Goal: Task Accomplishment & Management: Manage account settings

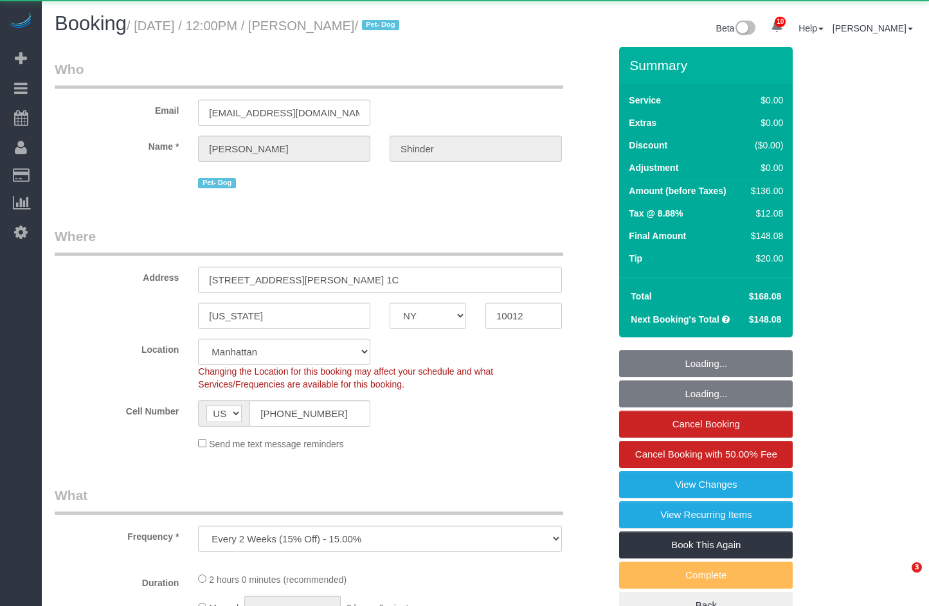
select select "NY"
select select "number:89"
select select "number:90"
select select "number:13"
select select "number:5"
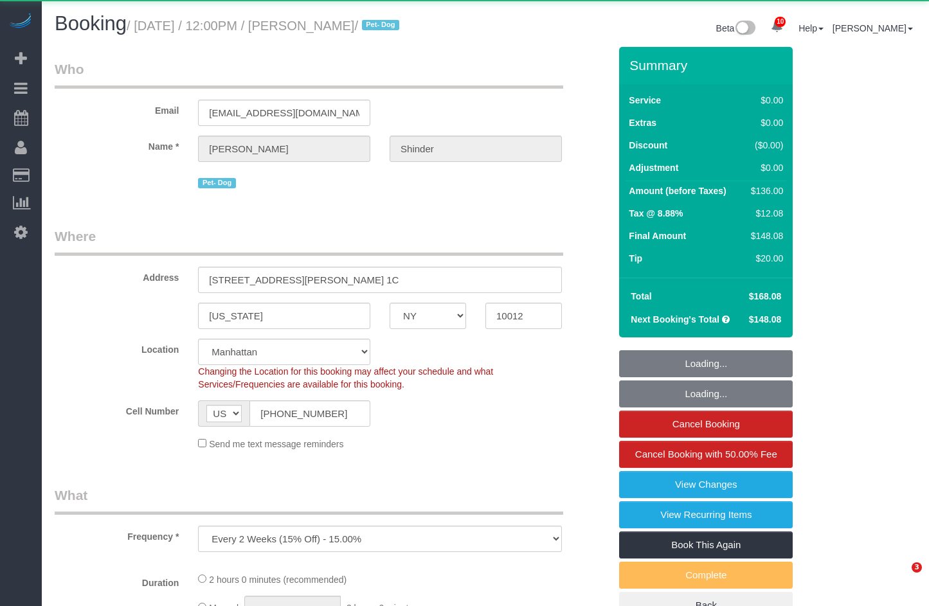
select select "object:981"
select select "spot1"
select select "1"
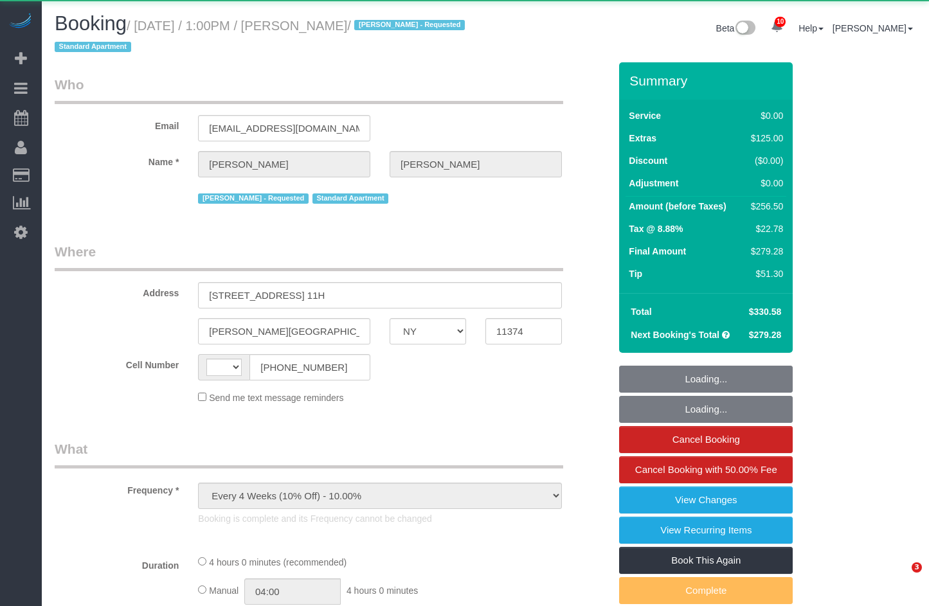
select select "NY"
select select "string:[GEOGRAPHIC_DATA]"
select select "1"
select select "spot1"
select select "number:89"
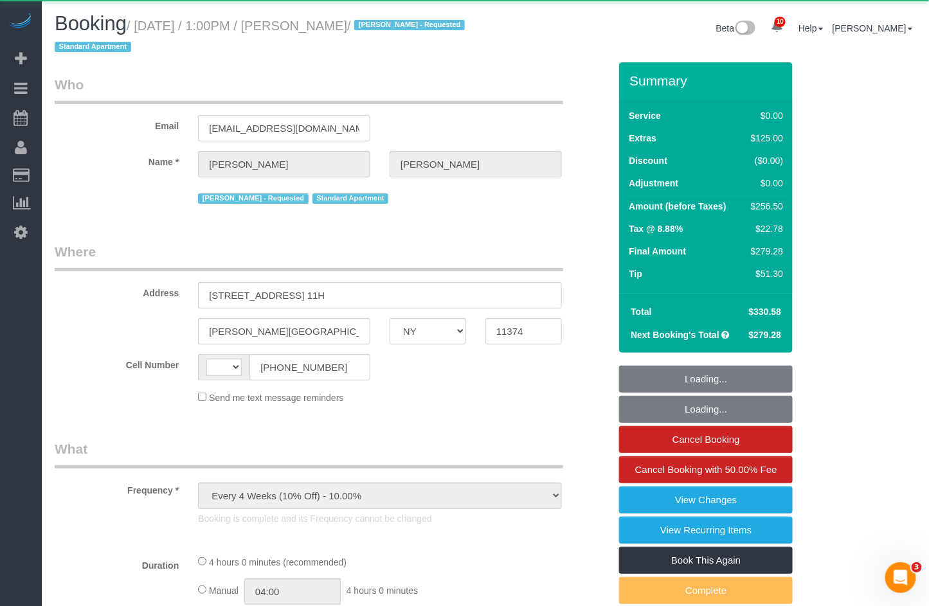
select select "number:90"
select select "number:15"
select select "number:6"
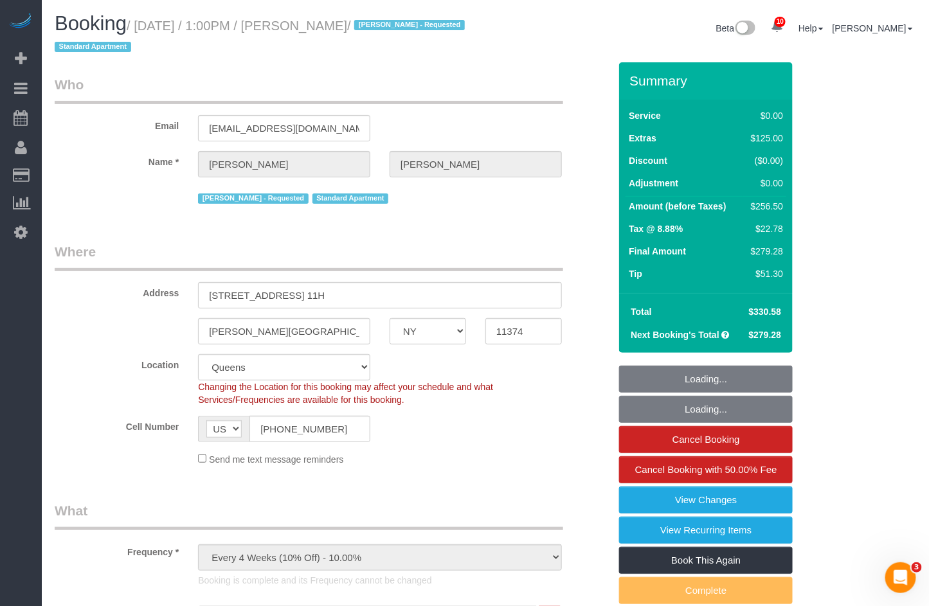
select select "object:989"
select select "string:stripe-pm_1PYAHI4VGloSiKo79lVMBurU"
select select "1"
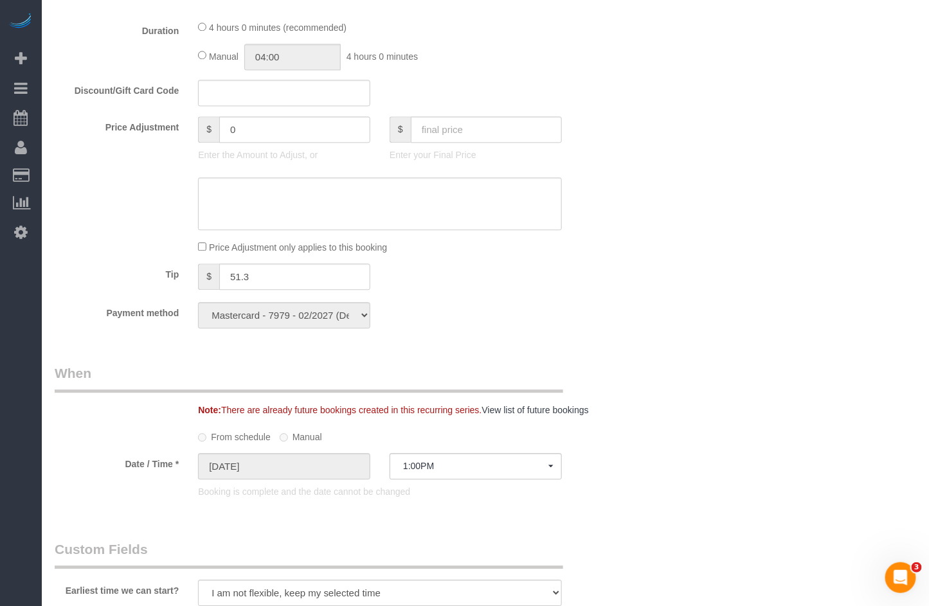
scroll to position [986, 0]
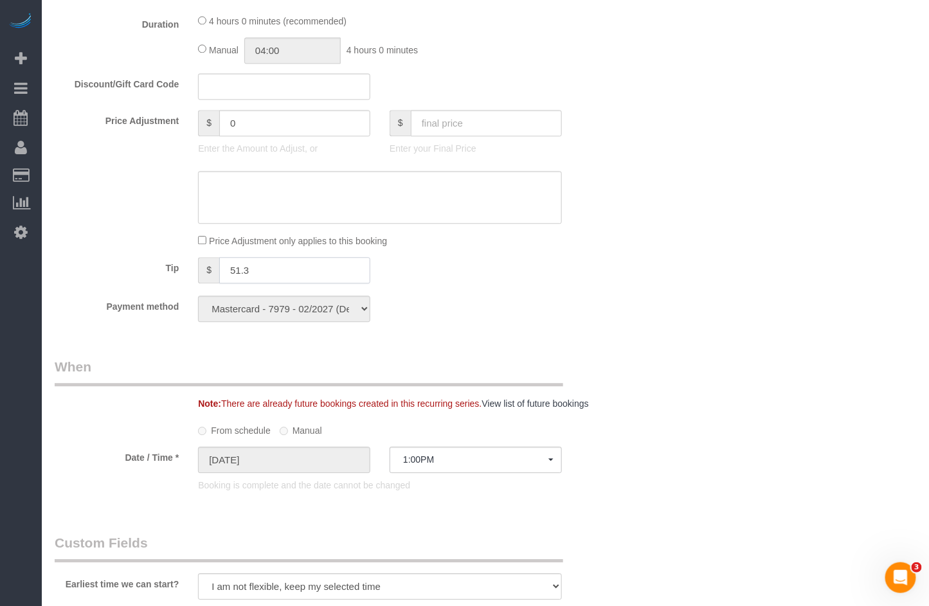
drag, startPoint x: 273, startPoint y: 284, endPoint x: 225, endPoint y: 278, distance: 48.6
click at [225, 278] on input "51.3" at bounding box center [294, 270] width 151 height 26
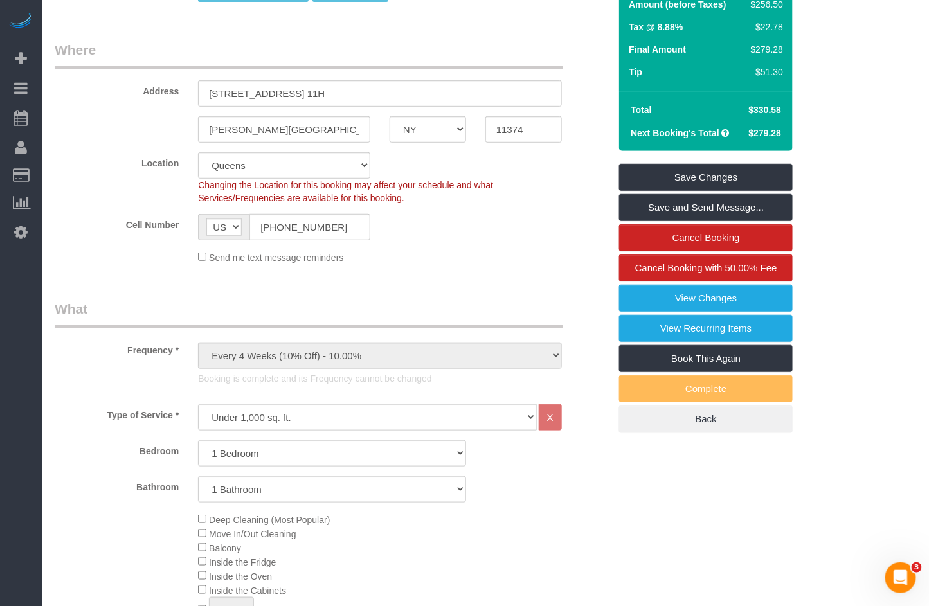
scroll to position [0, 0]
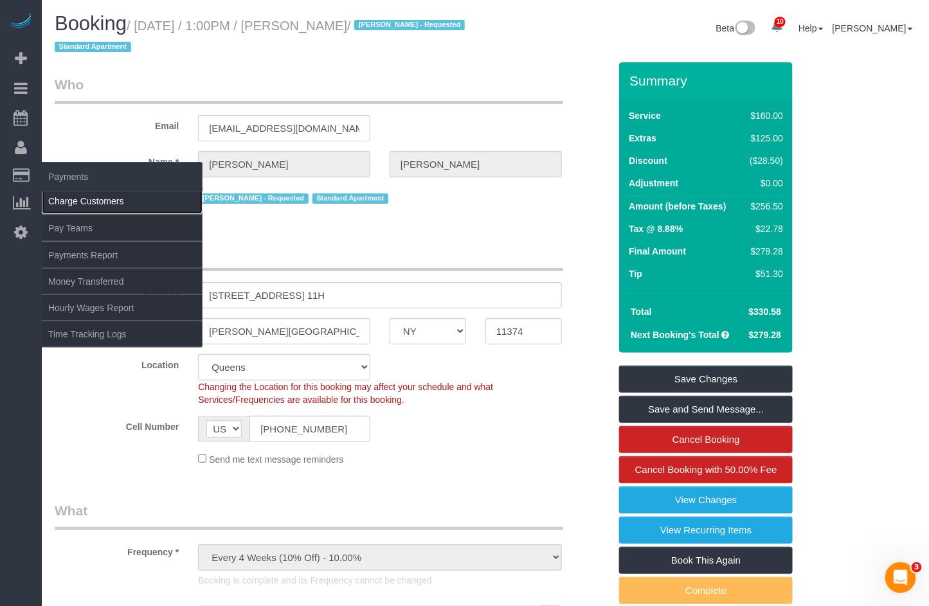
click at [92, 203] on link "Charge Customers" at bounding box center [122, 201] width 161 height 26
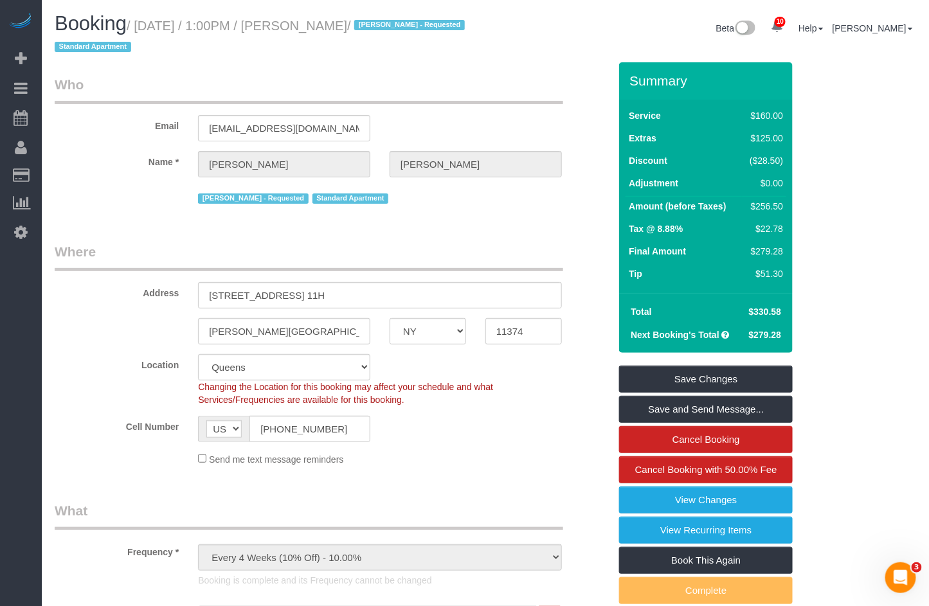
drag, startPoint x: 396, startPoint y: 24, endPoint x: 312, endPoint y: 30, distance: 84.4
click at [312, 30] on small "/ [DATE] / 1:00PM / [PERSON_NAME] / [PERSON_NAME] - Requested Standard Apartment" at bounding box center [262, 37] width 414 height 36
copy small "[PERSON_NAME]"
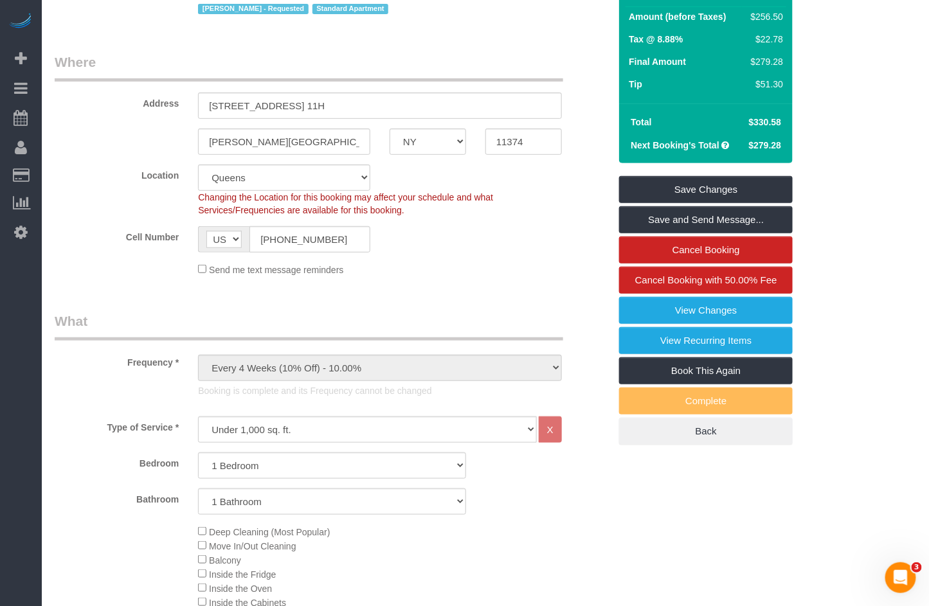
scroll to position [190, 0]
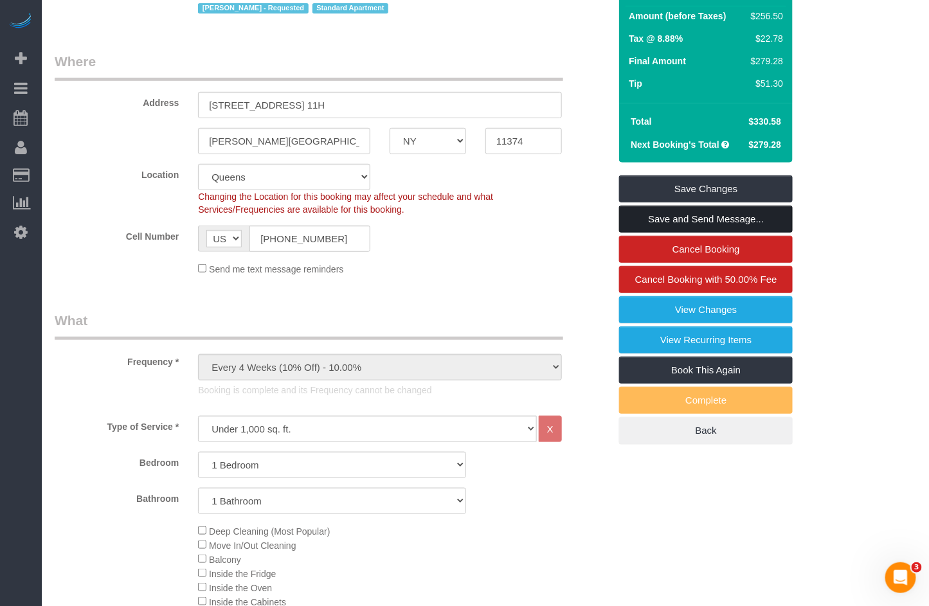
click at [649, 221] on link "Save and Send Message..." at bounding box center [706, 219] width 174 height 27
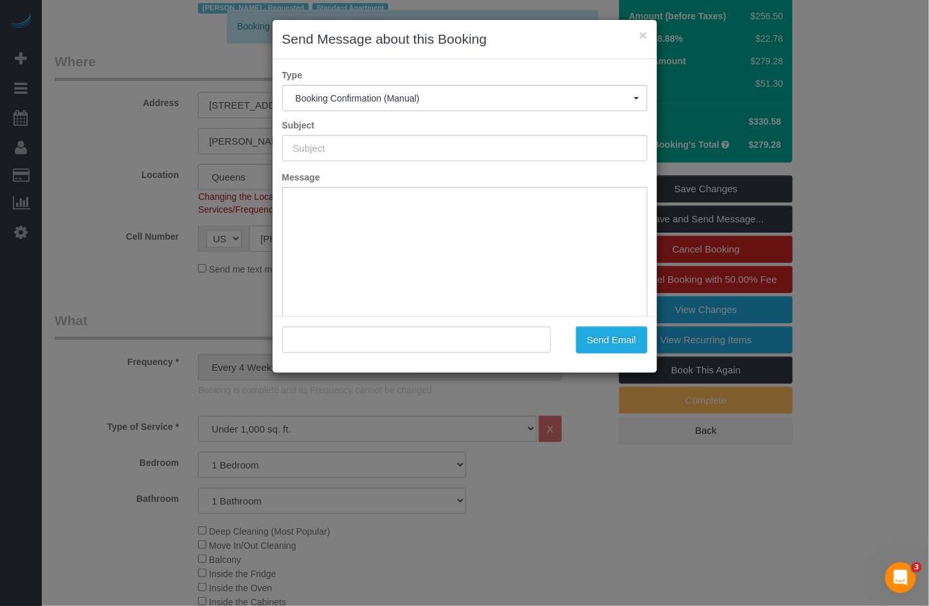
type input "Cleaning Confirmed for [DATE] 1:00pm"
type input ""[PERSON_NAME]" <[EMAIL_ADDRESS][DOMAIN_NAME]>"
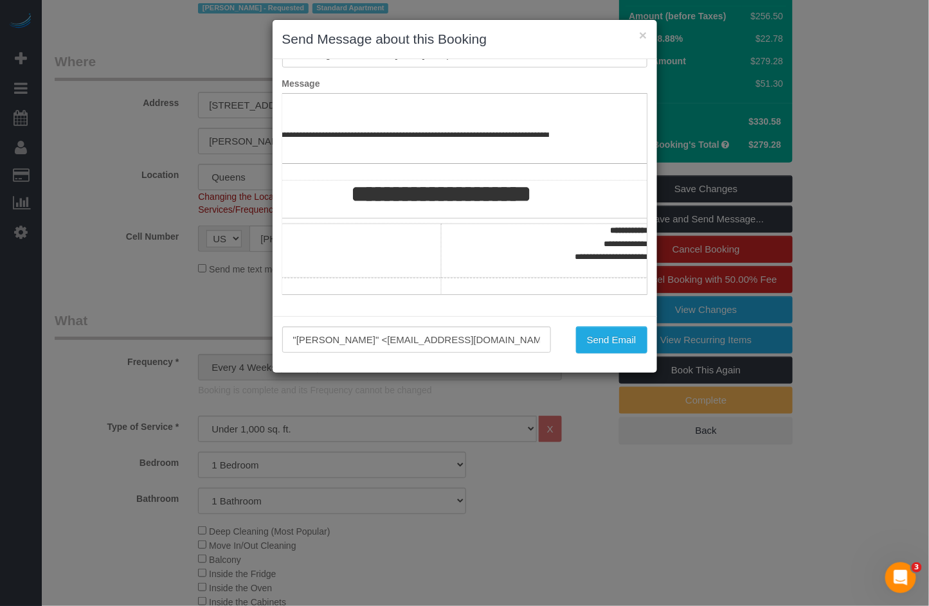
scroll to position [0, 102]
click at [591, 343] on button "Send Email" at bounding box center [611, 340] width 71 height 27
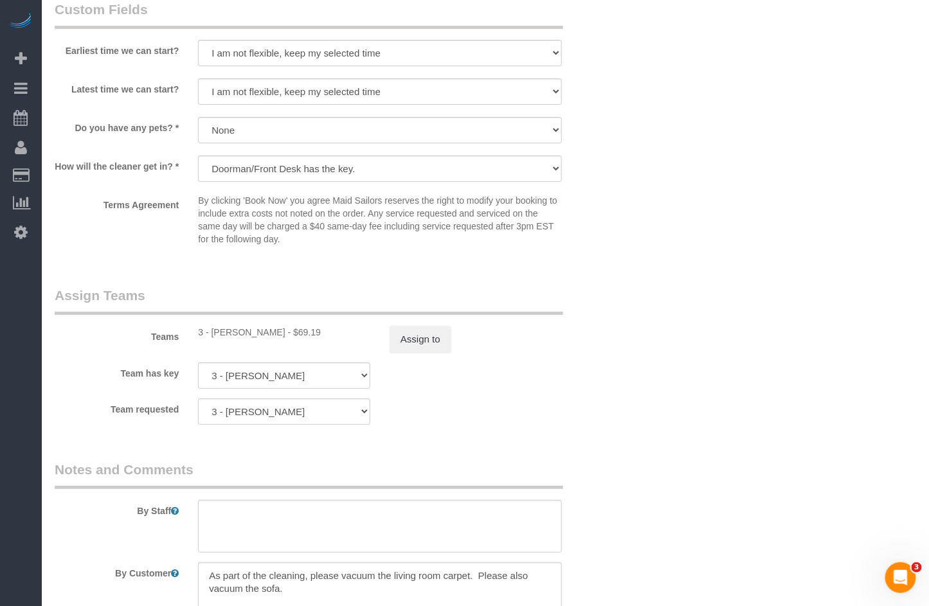
scroll to position [1564, 0]
drag, startPoint x: 276, startPoint y: 336, endPoint x: 213, endPoint y: 338, distance: 63.7
click at [213, 338] on div "3 - [PERSON_NAME] - $69.19" at bounding box center [284, 333] width 172 height 13
copy div "[PERSON_NAME]"
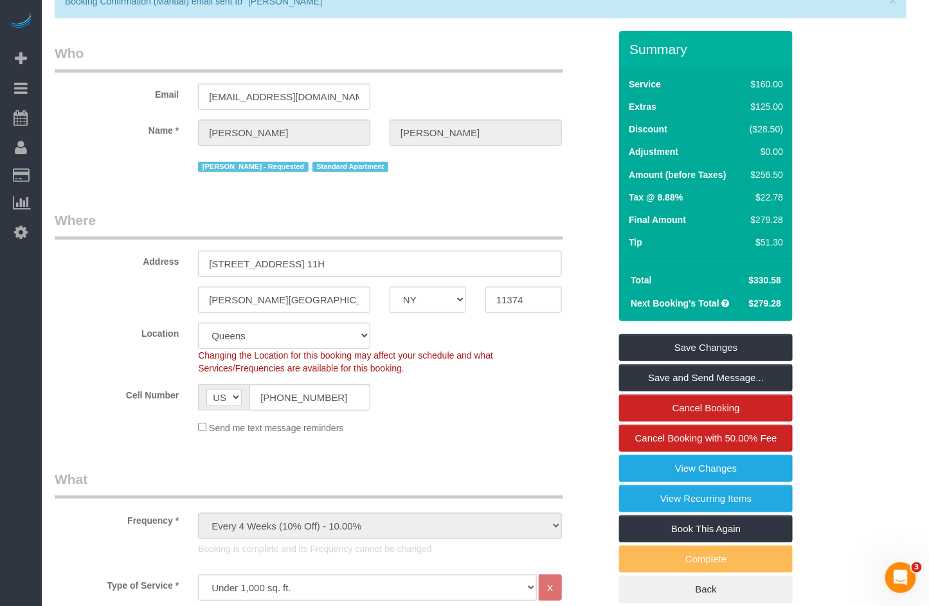
scroll to position [0, 0]
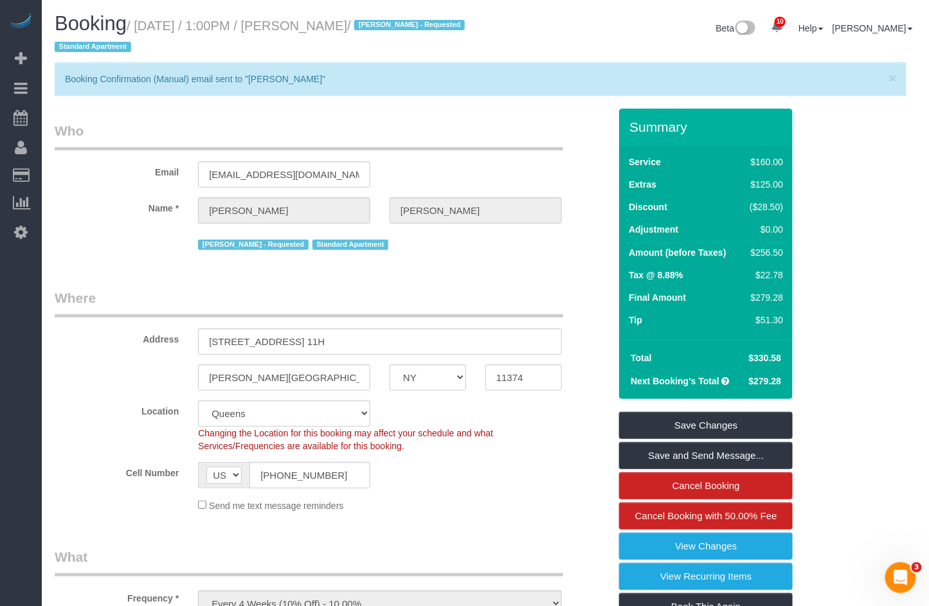
drag, startPoint x: 401, startPoint y: 27, endPoint x: 307, endPoint y: 33, distance: 94.1
click at [307, 33] on small "/ [DATE] / 1:00PM / [PERSON_NAME] / [PERSON_NAME] - Requested Standard Apartment" at bounding box center [262, 37] width 414 height 36
copy small "[PERSON_NAME]"
drag, startPoint x: 752, startPoint y: 321, endPoint x: 786, endPoint y: 322, distance: 34.7
click at [786, 322] on td "$51.30" at bounding box center [764, 322] width 45 height 23
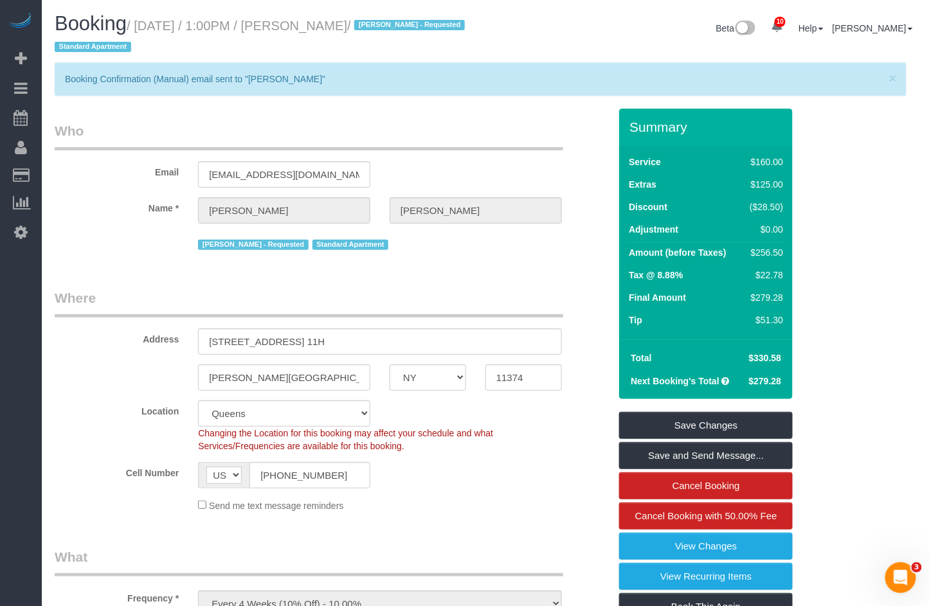
copy div "$51.30"
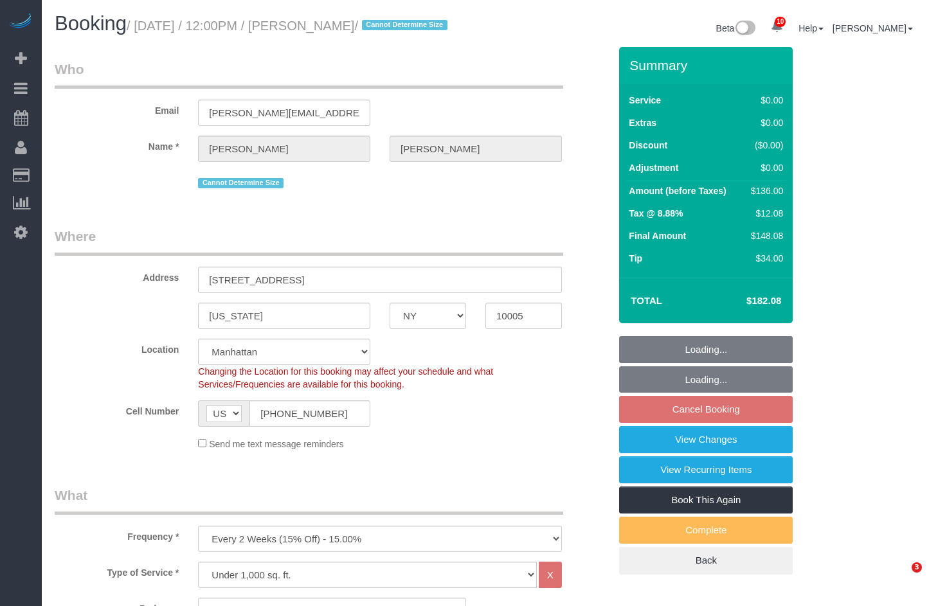
select select "NY"
select select "1"
select select "spot3"
select select "number:56"
select select "number:79"
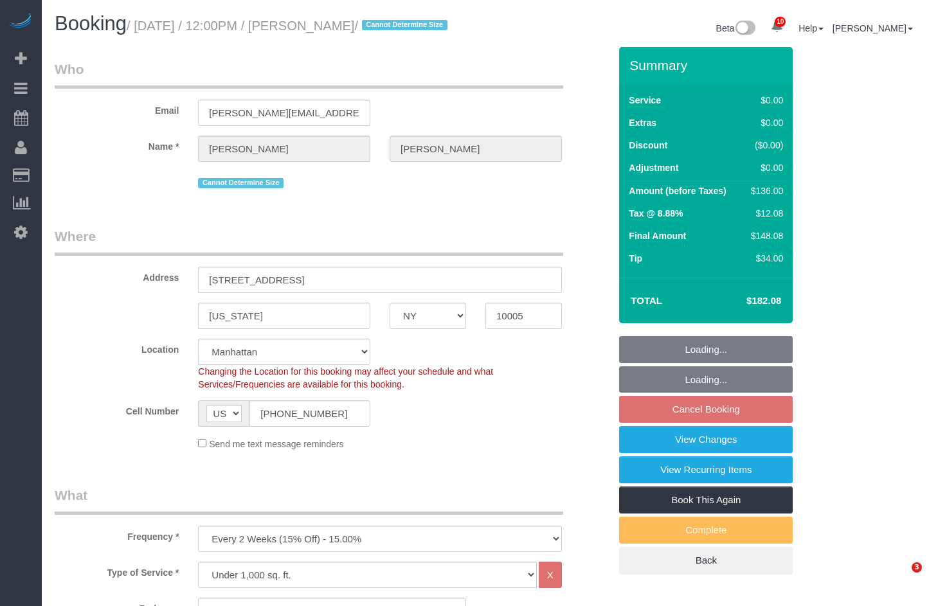
select select "number:15"
select select "number:6"
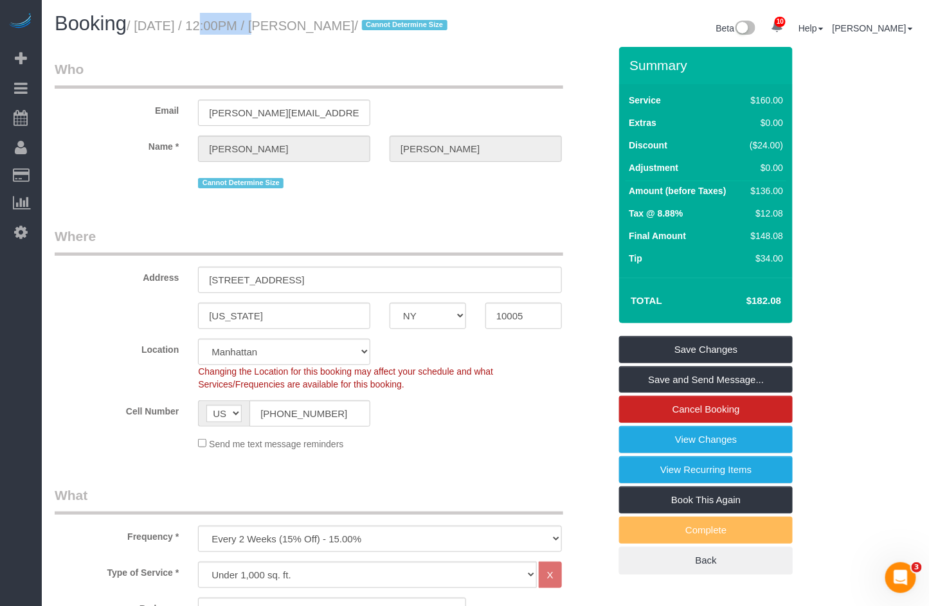
drag, startPoint x: 191, startPoint y: 29, endPoint x: 244, endPoint y: 22, distance: 53.2
click at [244, 22] on small "/ August 25, 2025 / 12:00PM / Emily Annis / Cannot Determine Size" at bounding box center [289, 26] width 325 height 14
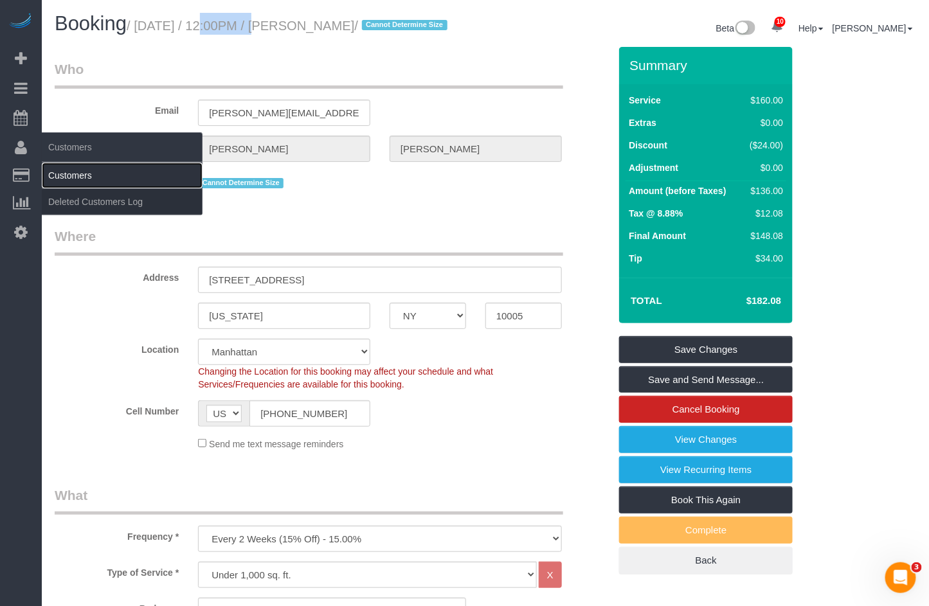
click at [65, 176] on link "Customers" at bounding box center [122, 176] width 161 height 26
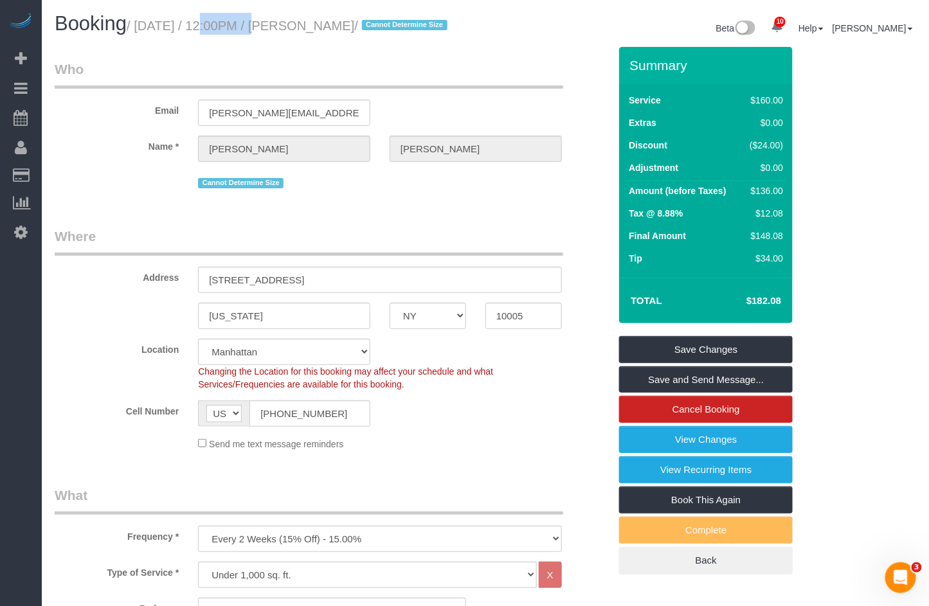
drag, startPoint x: 382, startPoint y: 24, endPoint x: 315, endPoint y: 28, distance: 67.0
click at [315, 28] on small "/ August 25, 2025 / 12:00PM / Emily Annis / Cannot Determine Size" at bounding box center [289, 26] width 325 height 14
copy small "Emily Annis"
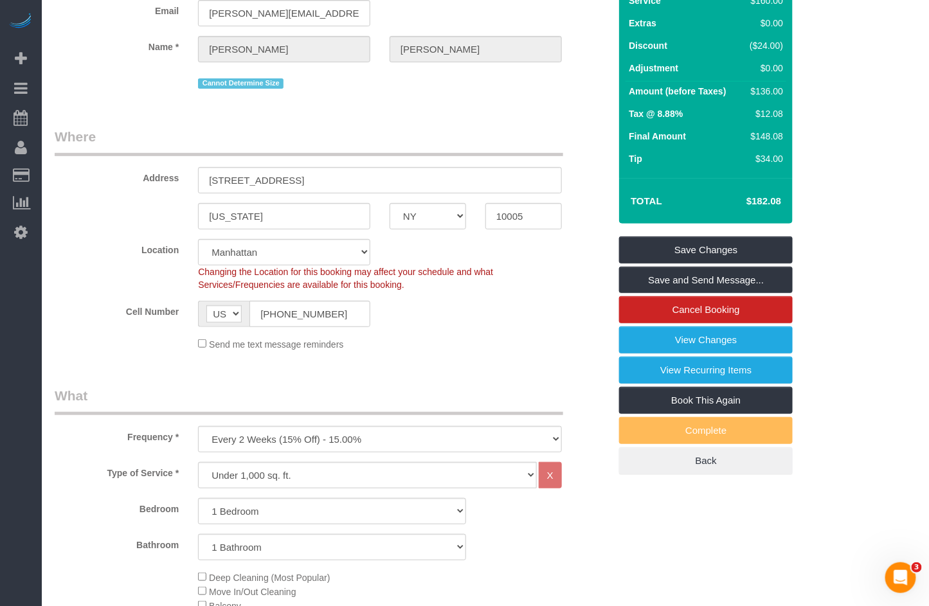
scroll to position [102, 0]
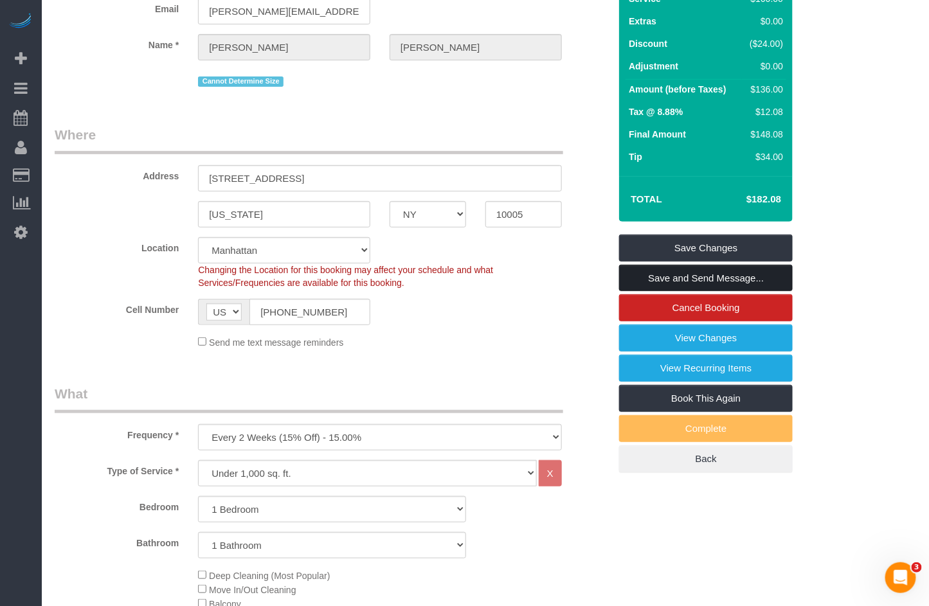
click at [637, 292] on link "Save and Send Message..." at bounding box center [706, 278] width 174 height 27
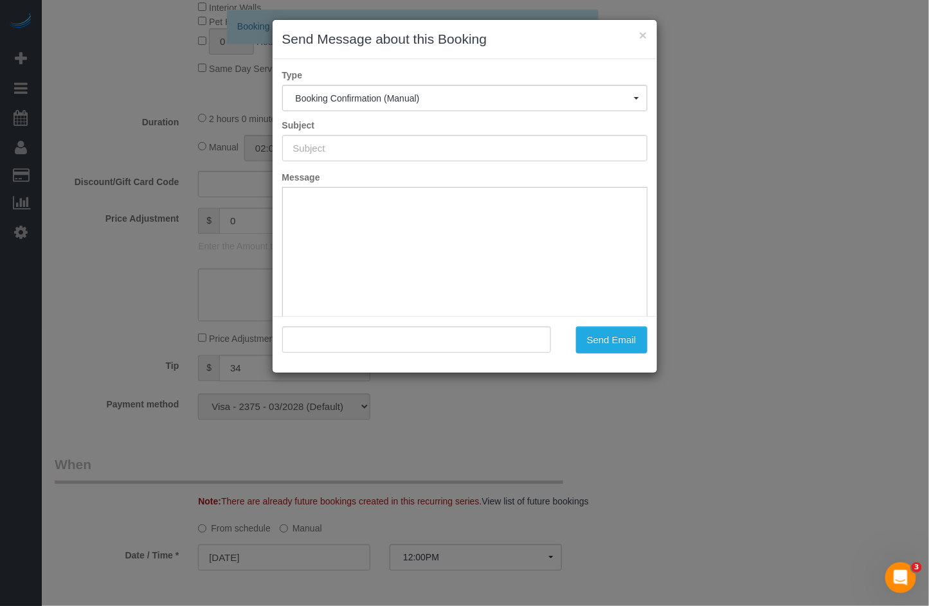
scroll to position [0, 0]
type input "Cleaning Confirmed for 08/25/2025 at 12:00pm"
type input ""Emily Annis" <annis.emily@gmail.com>"
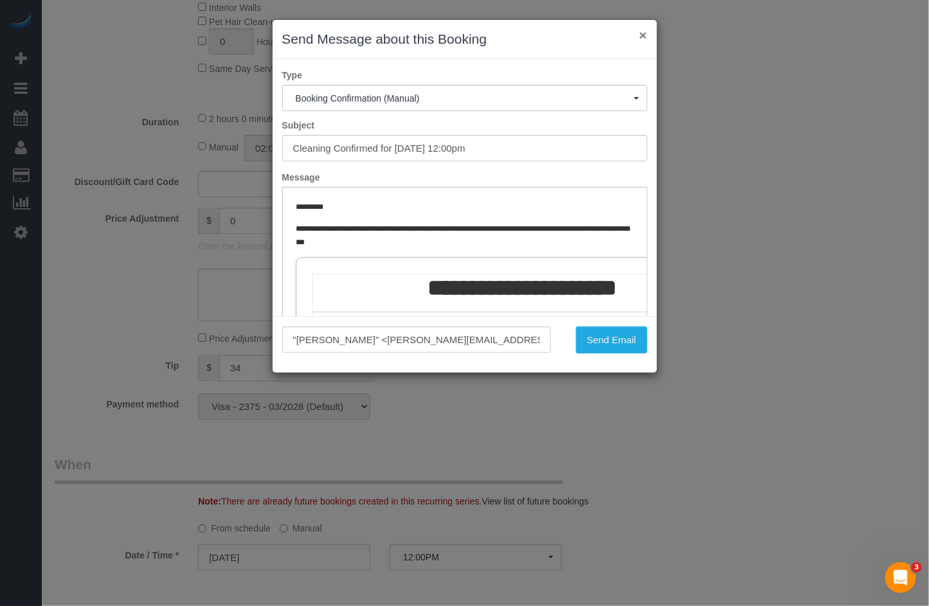
click at [644, 39] on button "×" at bounding box center [643, 35] width 8 height 14
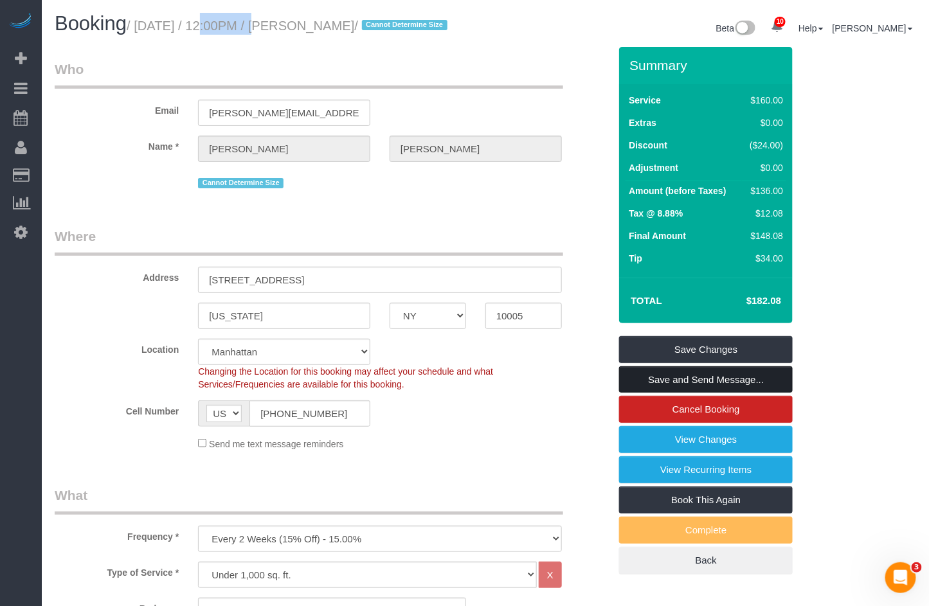
click at [653, 394] on link "Save and Send Message..." at bounding box center [706, 380] width 174 height 27
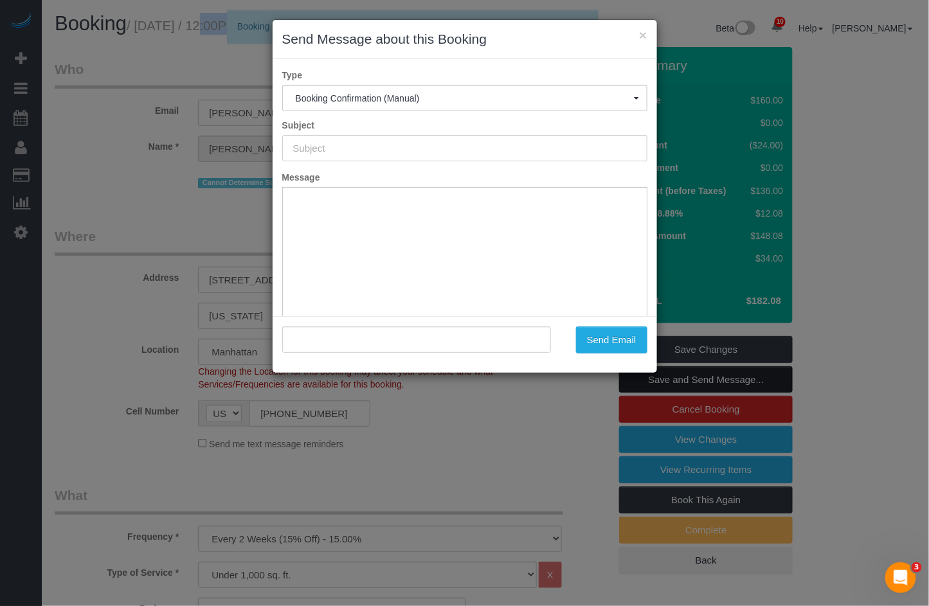
type input "Cleaning Confirmed for 08/25/2025 at 12:00pm"
type input ""Emily Annis" <annis.emily@gmail.com>"
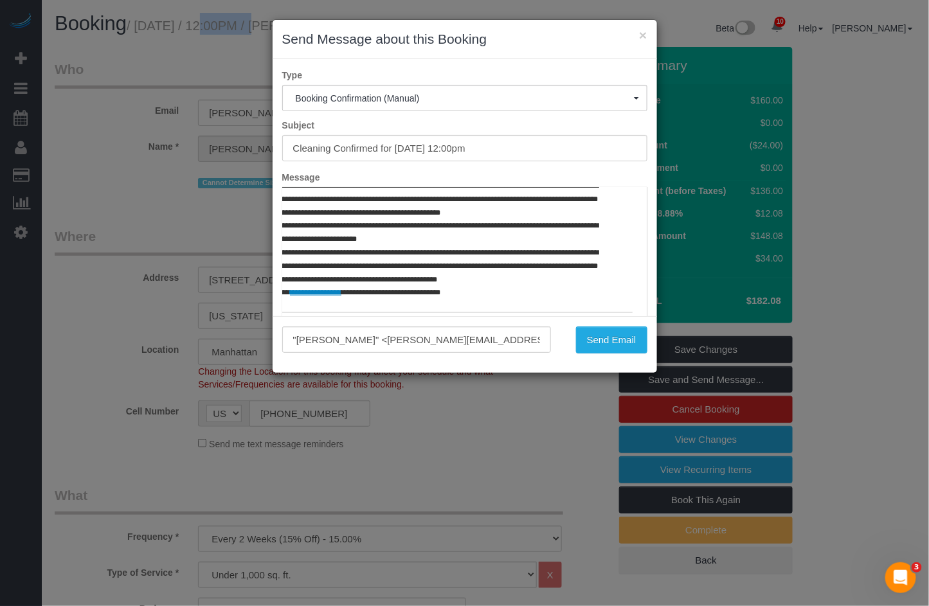
scroll to position [602, 102]
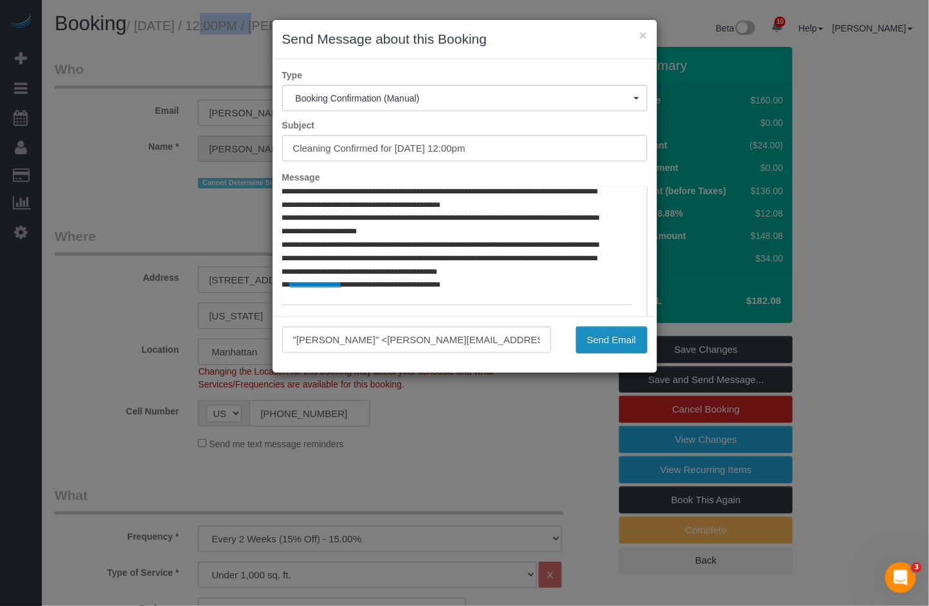
click at [590, 347] on button "Send Email" at bounding box center [611, 340] width 71 height 27
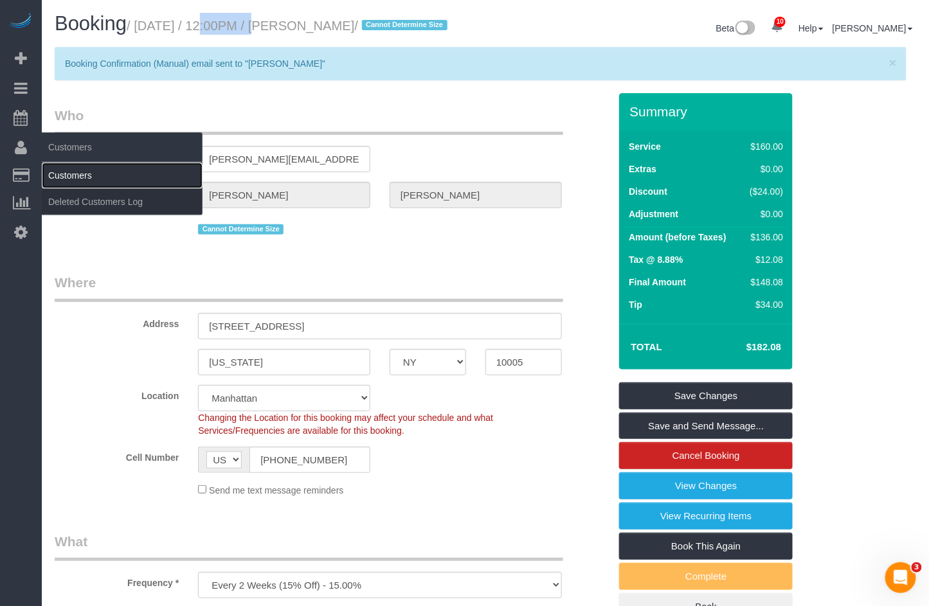
click at [53, 172] on link "Customers" at bounding box center [122, 176] width 161 height 26
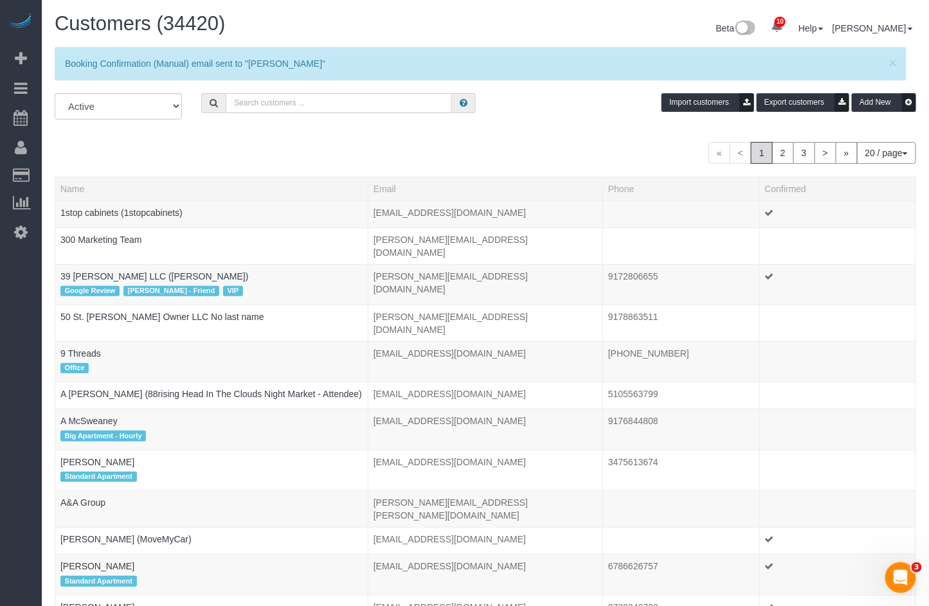
click at [269, 101] on input "text" at bounding box center [339, 103] width 226 height 20
paste input "Hedy Soliman"
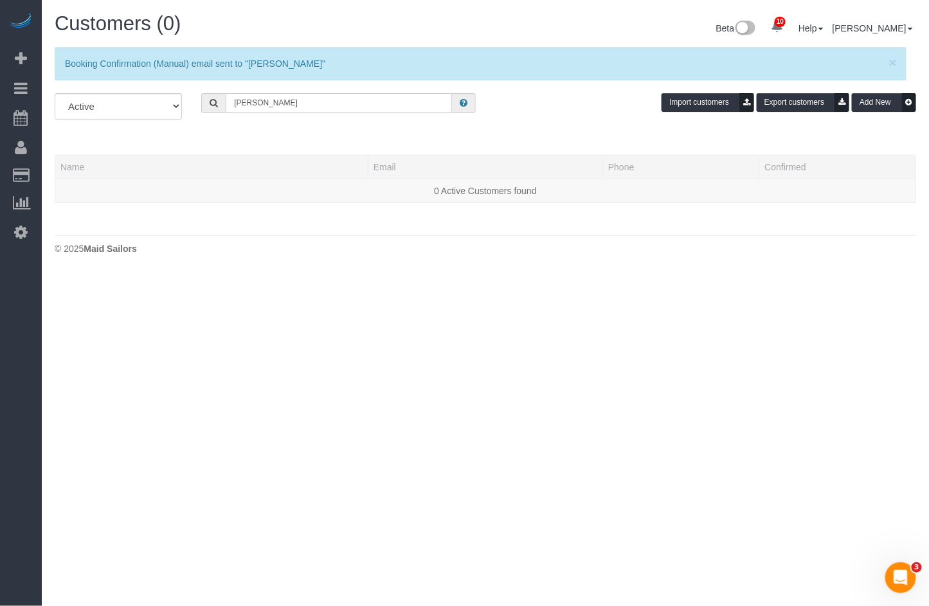
click at [309, 110] on input "Hedy Soliman" at bounding box center [339, 103] width 226 height 20
type input "Hedy Soliman"
click at [156, 111] on select "All Active Archived" at bounding box center [118, 106] width 127 height 26
select select "string:all"
click at [55, 93] on select "All Active Archived" at bounding box center [118, 106] width 127 height 26
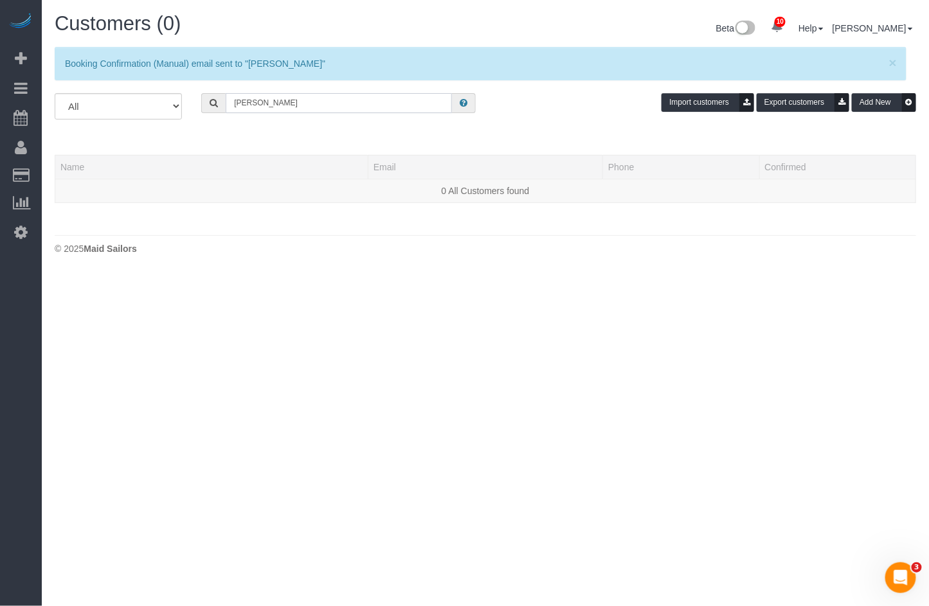
click at [362, 109] on input "Hedy Soliman" at bounding box center [339, 103] width 226 height 20
click at [292, 96] on input "Hedy Soliman" at bounding box center [339, 103] width 226 height 20
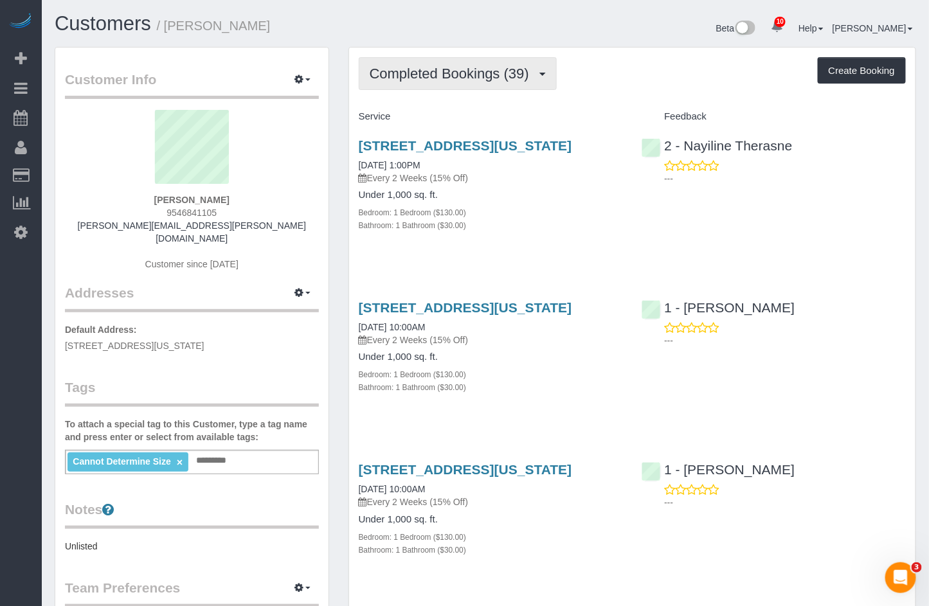
click at [480, 73] on span "Completed Bookings (39)" at bounding box center [453, 74] width 166 height 16
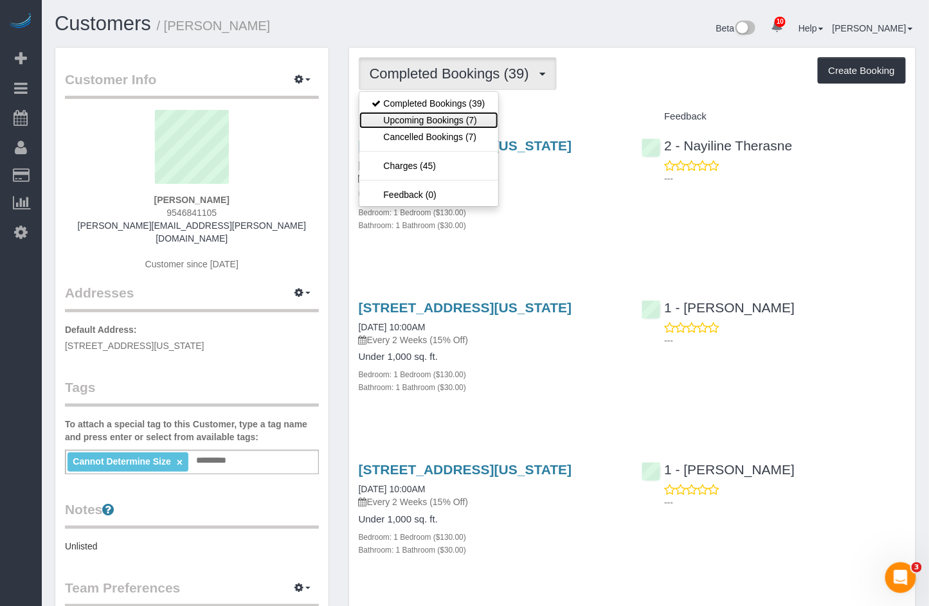
click at [450, 118] on link "Upcoming Bookings (7)" at bounding box center [428, 120] width 139 height 17
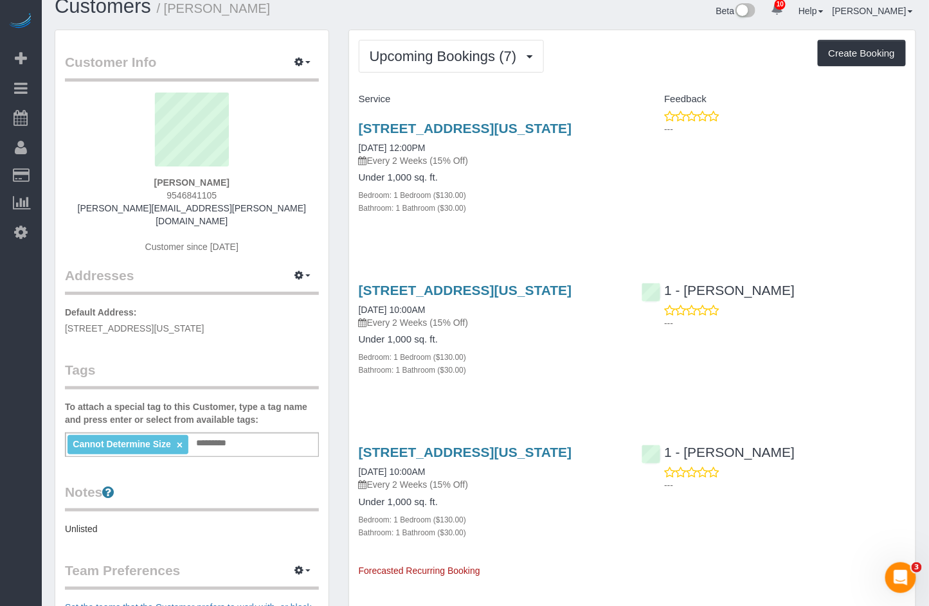
scroll to position [18, 0]
drag, startPoint x: 392, startPoint y: 177, endPoint x: 440, endPoint y: 176, distance: 48.9
click at [440, 167] on p "Every 2 Weeks (15% Off)" at bounding box center [491, 160] width 264 height 13
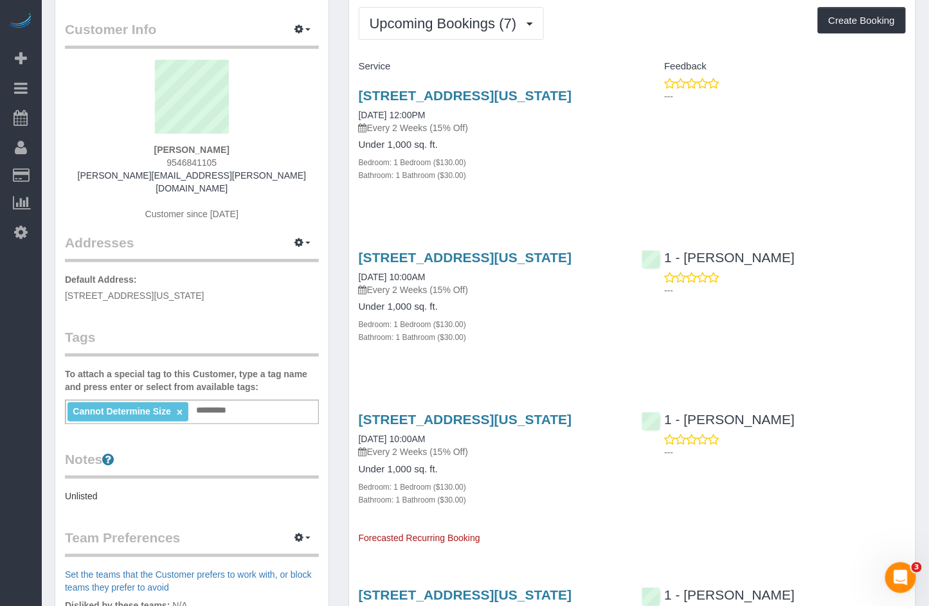
scroll to position [53, 0]
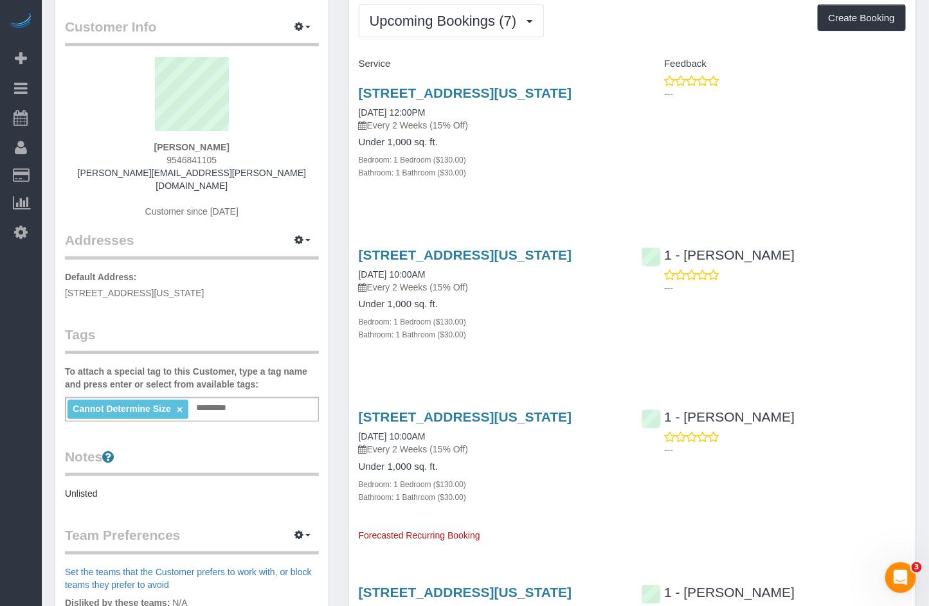
drag, startPoint x: 258, startPoint y: 282, endPoint x: 66, endPoint y: 277, distance: 192.3
click at [66, 277] on p "Default Address: 45 Wall Street, Apt. 303, New York, NY 10005" at bounding box center [192, 285] width 254 height 29
copy span "45 Wall Street, Apt. 303, New York, NY 10005"
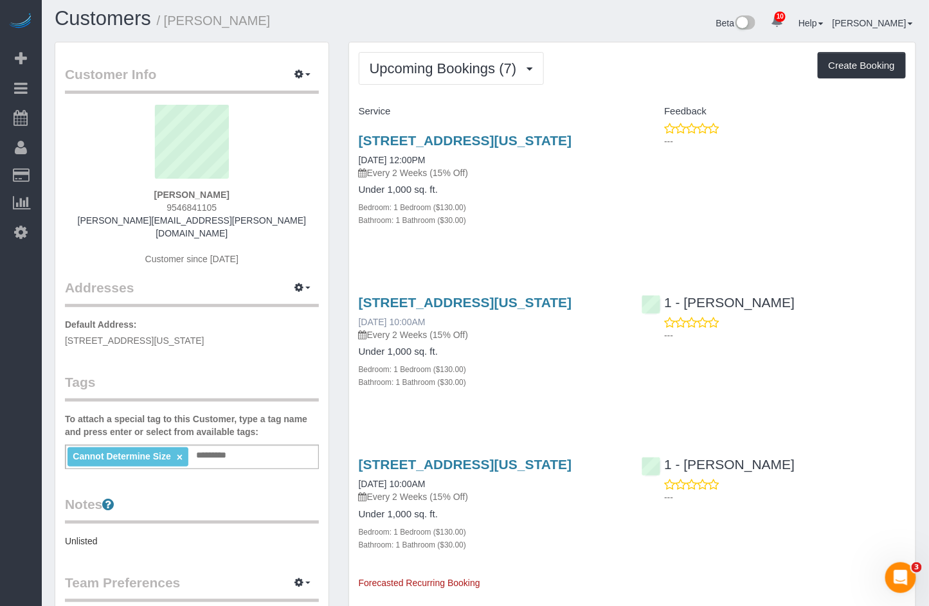
scroll to position [4, 0]
drag, startPoint x: 353, startPoint y: 350, endPoint x: 483, endPoint y: 351, distance: 129.9
click at [480, 351] on div "45 Wall Street, Apt. 303, New York, NY 10005 09/03/2025 10:00AM Every 2 Weeks (…" at bounding box center [491, 350] width 284 height 130
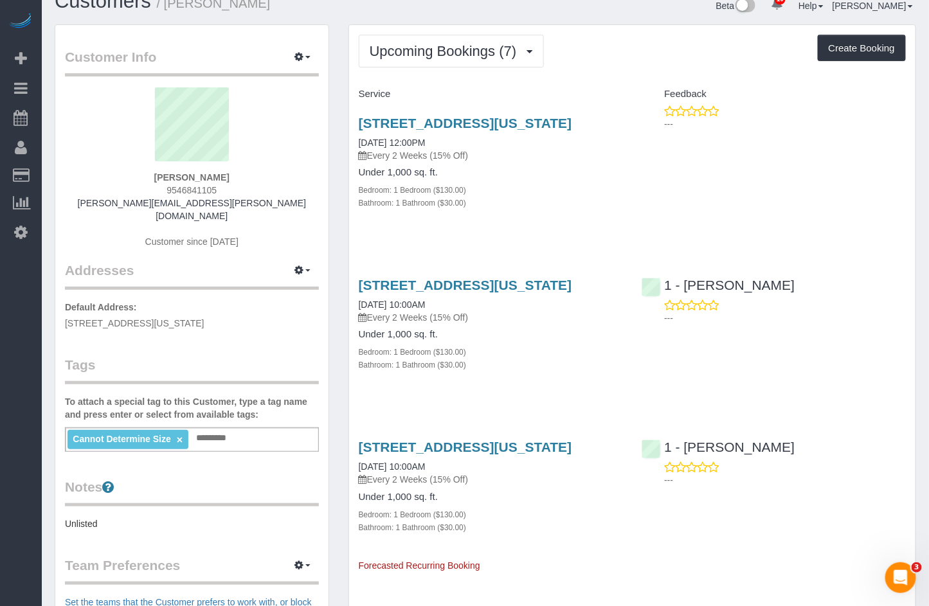
scroll to position [24, 0]
